Goal: Use online tool/utility: Use online tool/utility

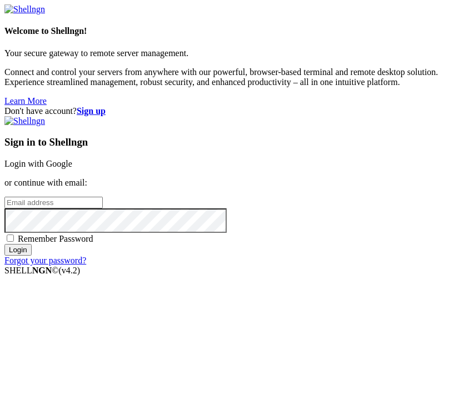
click at [72, 160] on link "Login with Google" at bounding box center [38, 163] width 68 height 9
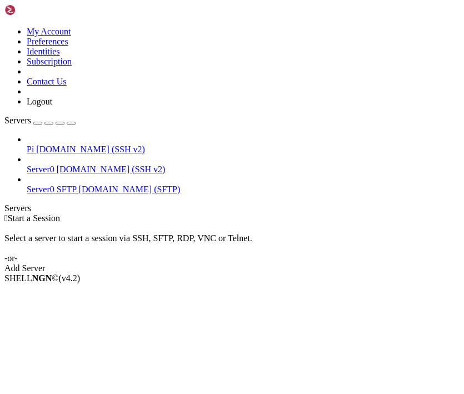
click at [57, 164] on span "[DOMAIN_NAME] (SSH v2)" at bounding box center [111, 168] width 109 height 9
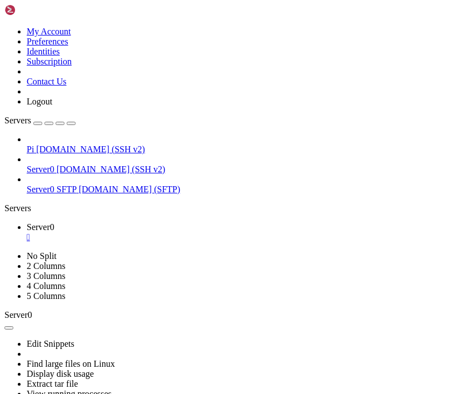
drag, startPoint x: 94, startPoint y: 456, endPoint x: 11, endPoint y: 440, distance: 85.4
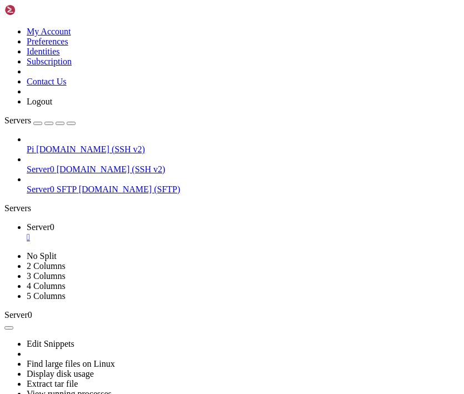
drag, startPoint x: 132, startPoint y: 704, endPoint x: 139, endPoint y: 751, distance: 47.2
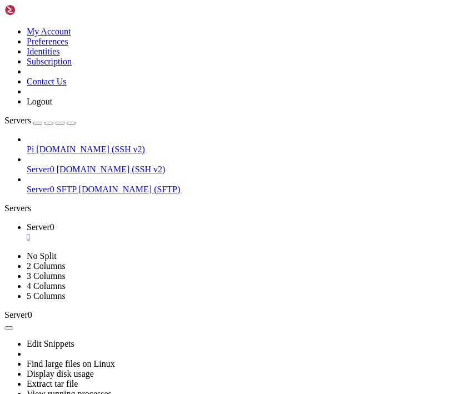
copy div "sudo mount -t cifs //[TECHNICAL_ID][URL] / mnt/media -o credentials=/etc/samba/…"
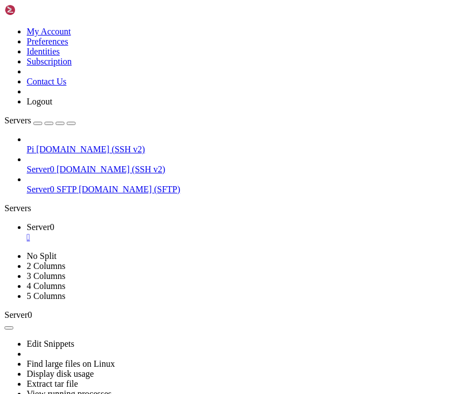
click at [76, 122] on button "button" at bounding box center [71, 123] width 9 height 3
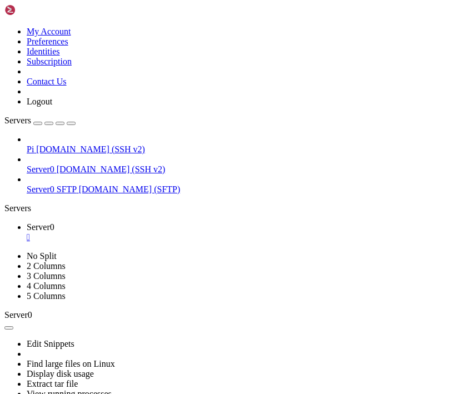
scroll to position [1949, 0]
